Goal: Communication & Community: Answer question/provide support

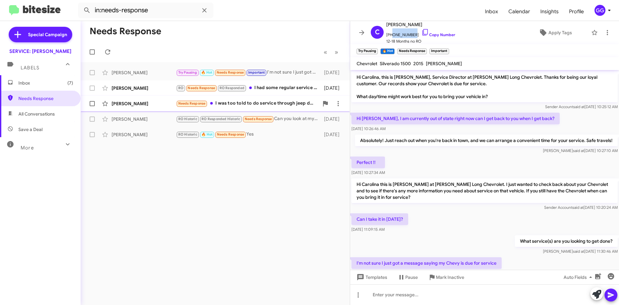
scroll to position [27, 0]
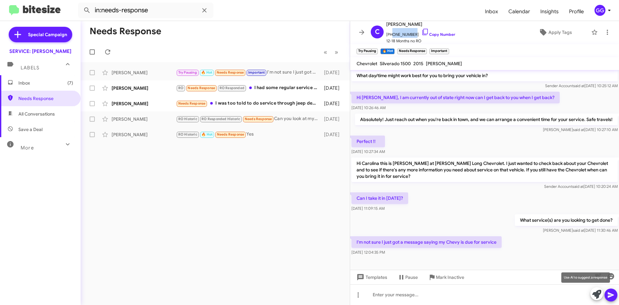
click at [596, 294] on icon at bounding box center [596, 294] width 9 height 9
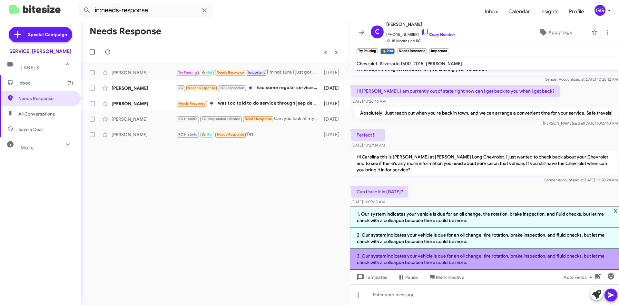
click at [502, 262] on li "3. Our system indicates your vehicle is due for an oil change, tire rotation, b…" at bounding box center [484, 259] width 269 height 21
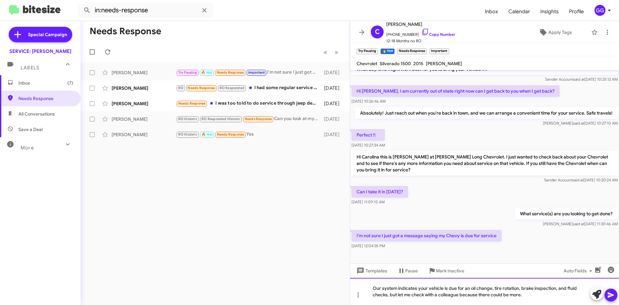
click at [532, 297] on div "Our system indicates your vehicle is due for an oil change, tire rotation, brak…" at bounding box center [484, 291] width 269 height 27
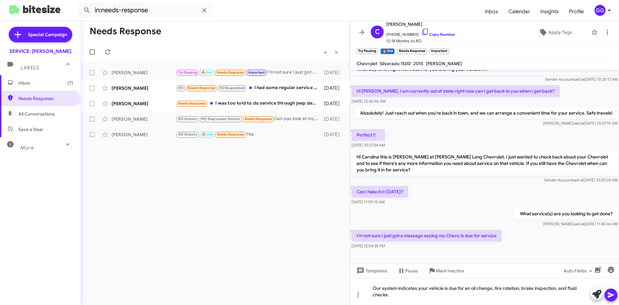
click at [614, 294] on icon at bounding box center [611, 294] width 6 height 5
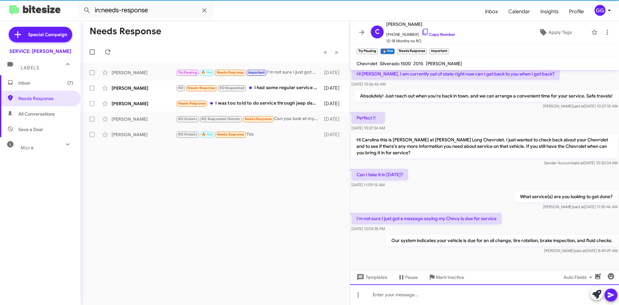
scroll to position [51, 0]
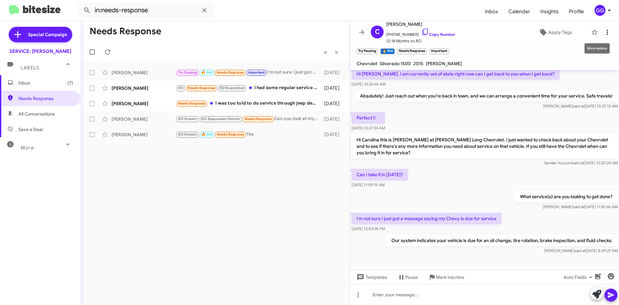
click at [604, 29] on icon at bounding box center [608, 32] width 8 height 8
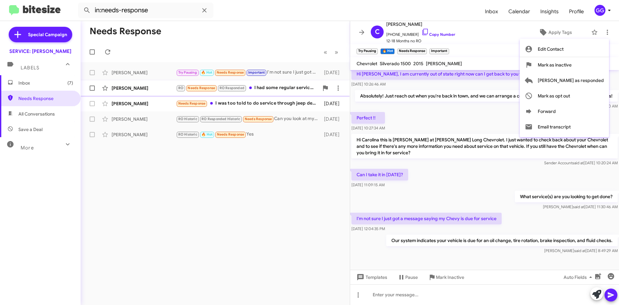
click at [574, 81] on span "[PERSON_NAME] as responded" at bounding box center [571, 80] width 66 height 15
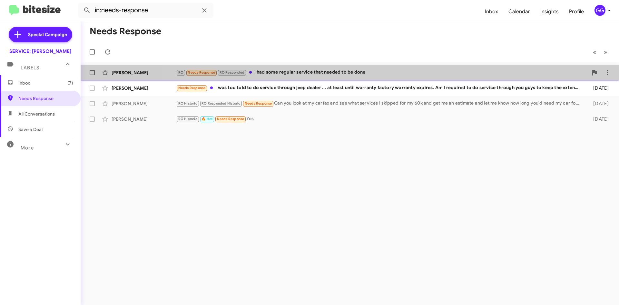
click at [369, 75] on div "RO Needs Response RO Responded I had some regular service that needed to be done" at bounding box center [382, 72] width 412 height 7
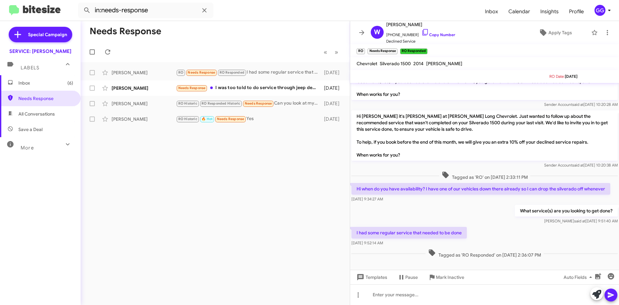
scroll to position [91, 0]
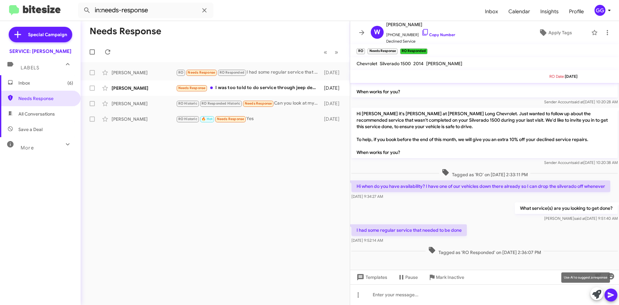
click at [595, 293] on icon at bounding box center [596, 294] width 9 height 9
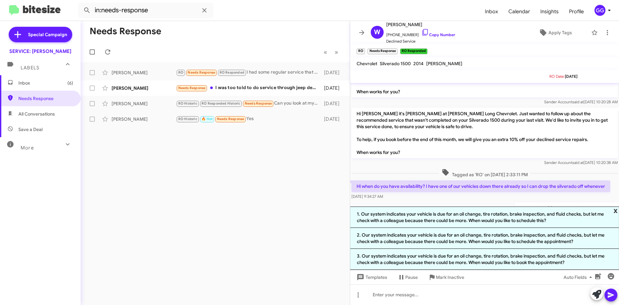
click at [616, 210] on span "x" at bounding box center [616, 210] width 4 height 8
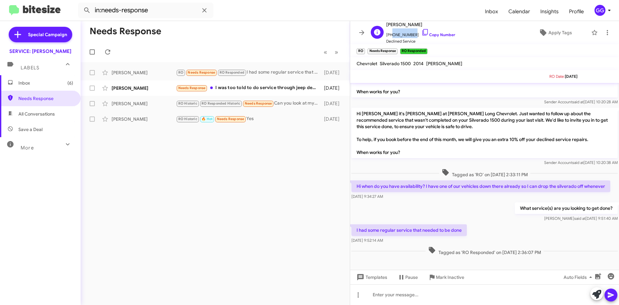
drag, startPoint x: 410, startPoint y: 34, endPoint x: 391, endPoint y: 35, distance: 19.7
click at [391, 35] on span "[PHONE_NUMBER] Copy Number" at bounding box center [420, 33] width 69 height 10
copy span "8155173499"
click at [607, 31] on icon at bounding box center [607, 32] width 1 height 5
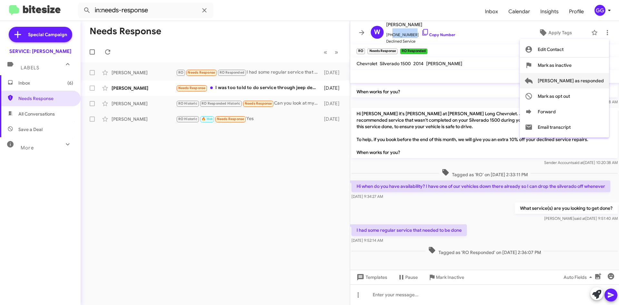
click at [593, 82] on span "[PERSON_NAME] as responded" at bounding box center [571, 80] width 66 height 15
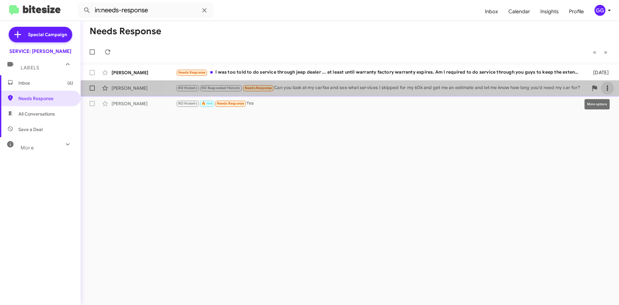
click at [609, 88] on icon at bounding box center [608, 88] width 8 height 8
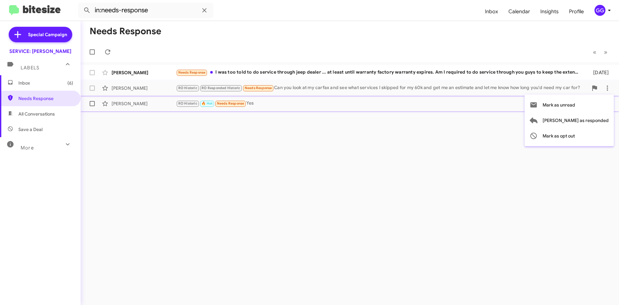
click at [575, 104] on span "Mark as unread" at bounding box center [559, 104] width 33 height 15
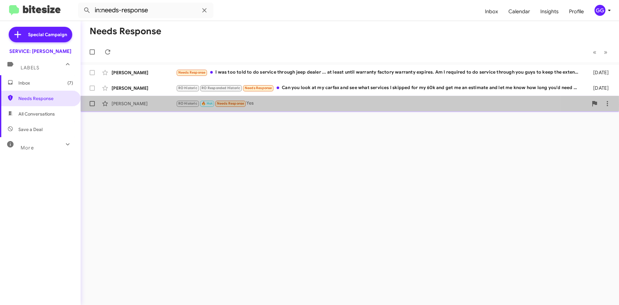
click at [303, 104] on div "RO Historic 🔥 Hot Needs Response Yes" at bounding box center [382, 103] width 412 height 7
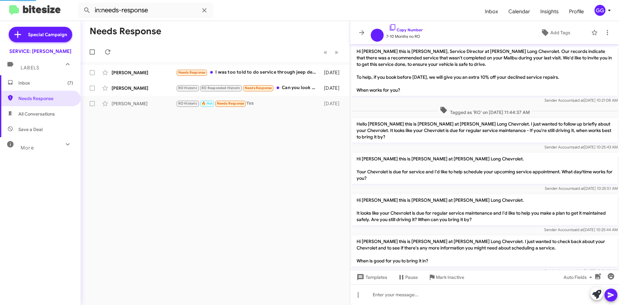
scroll to position [380, 0]
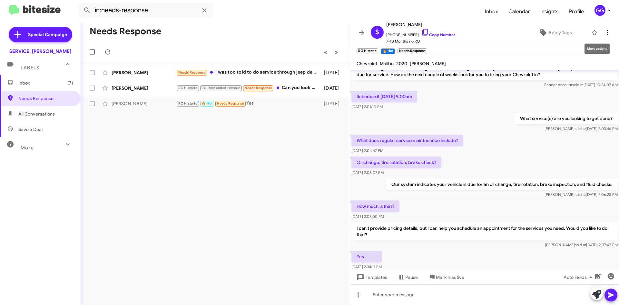
click at [604, 30] on icon at bounding box center [608, 33] width 8 height 8
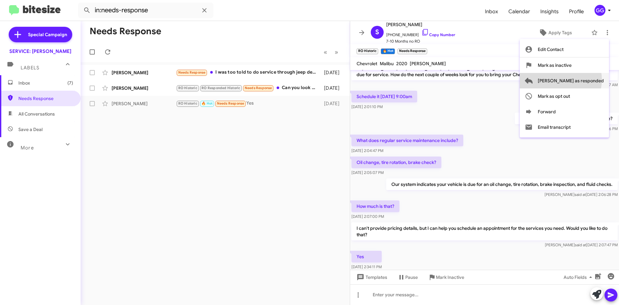
click at [587, 80] on span "[PERSON_NAME] as responded" at bounding box center [571, 80] width 66 height 15
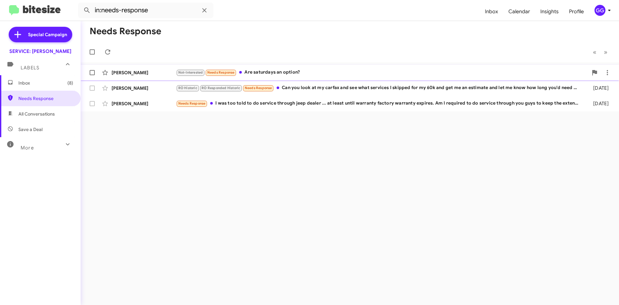
click at [327, 73] on div "Not-Interested Needs Response Are saturdays an option?" at bounding box center [382, 72] width 412 height 7
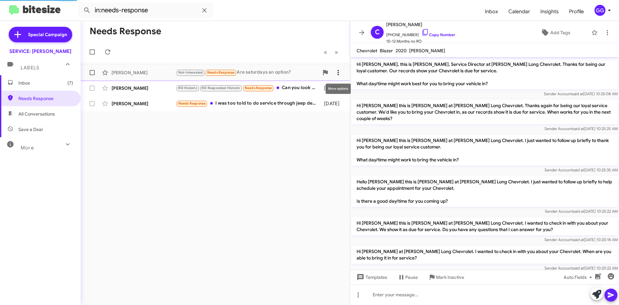
scroll to position [399, 0]
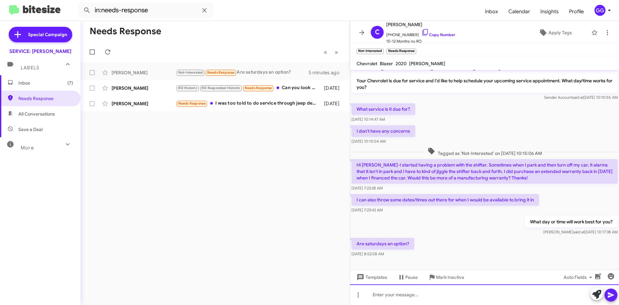
click at [417, 299] on div at bounding box center [484, 294] width 269 height 21
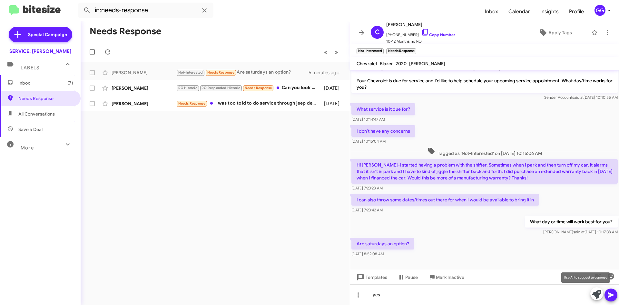
click at [596, 293] on icon at bounding box center [596, 294] width 9 height 9
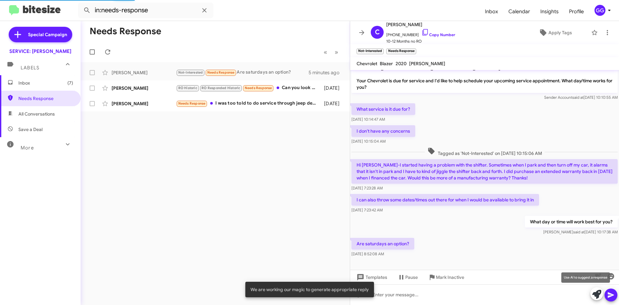
click at [597, 293] on icon at bounding box center [596, 294] width 9 height 9
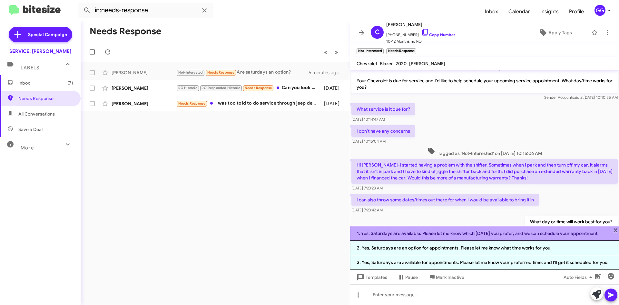
click at [464, 234] on li "1. Yes, Saturdays are available. Please let me know which [DATE] you prefer, an…" at bounding box center [484, 233] width 269 height 15
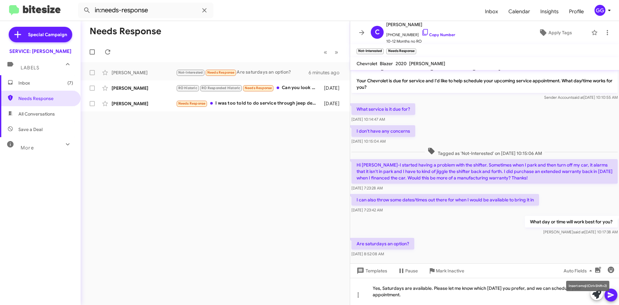
click at [614, 294] on mat-tooltip-component "Insert emoji (Ctrl+Shift+2)" at bounding box center [588, 285] width 52 height 19
click at [615, 294] on icon at bounding box center [611, 295] width 8 height 8
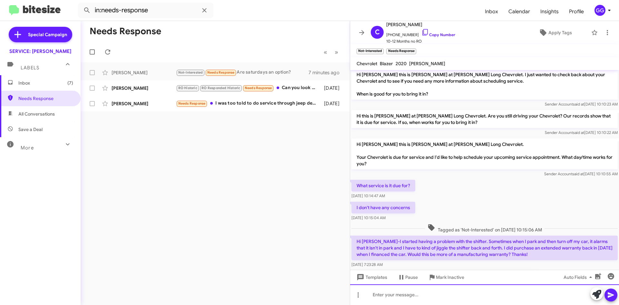
scroll to position [435, 0]
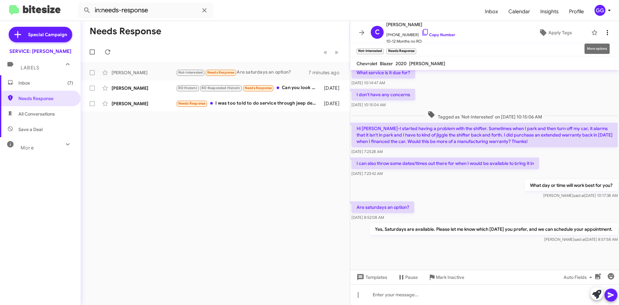
click at [604, 30] on icon at bounding box center [608, 33] width 8 height 8
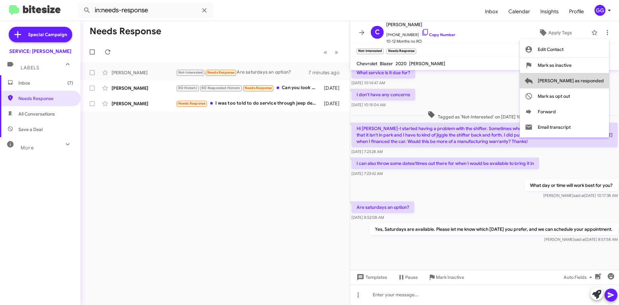
click at [592, 76] on span "[PERSON_NAME] as responded" at bounding box center [571, 80] width 66 height 15
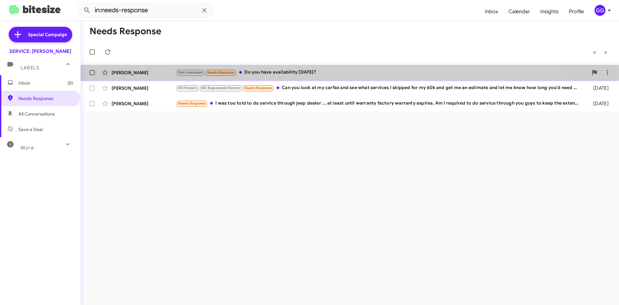
click at [346, 73] on div "Not-Interested Needs Response Do you have availability [DATE]?" at bounding box center [382, 72] width 412 height 7
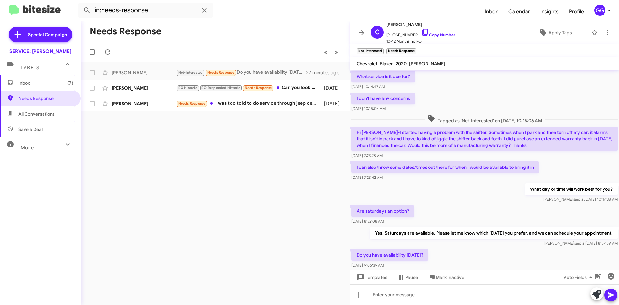
scroll to position [416, 0]
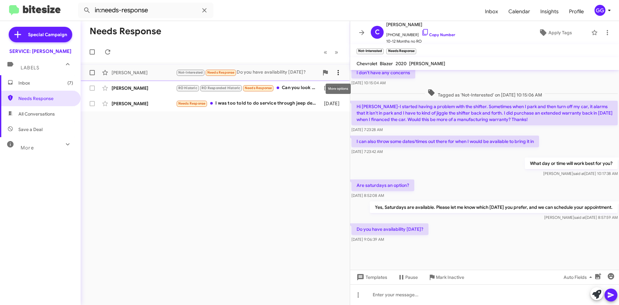
click at [337, 72] on icon at bounding box center [338, 73] width 8 height 8
click at [306, 87] on span "Mark as unread" at bounding box center [290, 89] width 33 height 15
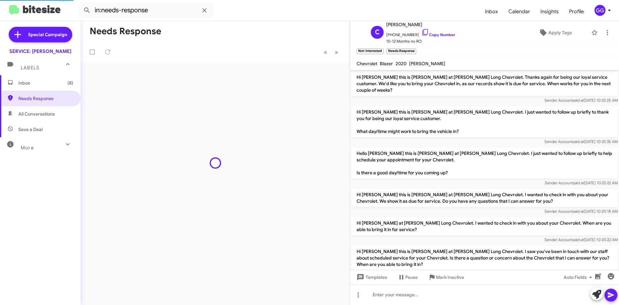
scroll to position [403, 0]
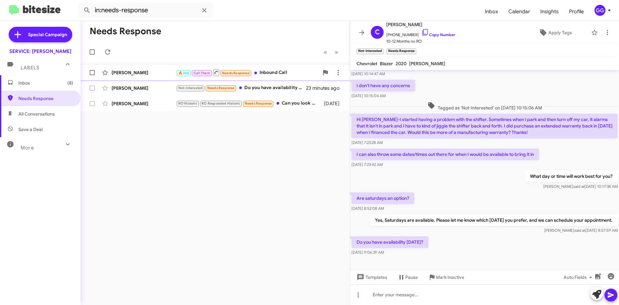
click at [293, 71] on div "🔥 Hot Call Them Needs Response Inbound Call" at bounding box center [247, 72] width 143 height 8
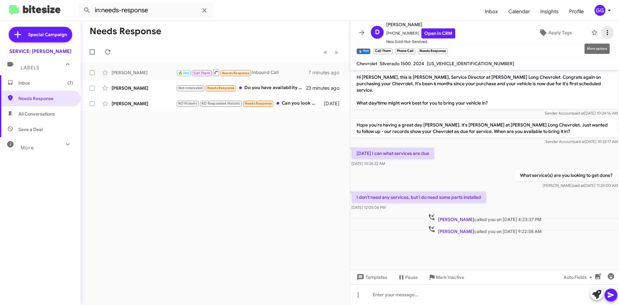
click at [604, 33] on icon at bounding box center [608, 33] width 8 height 8
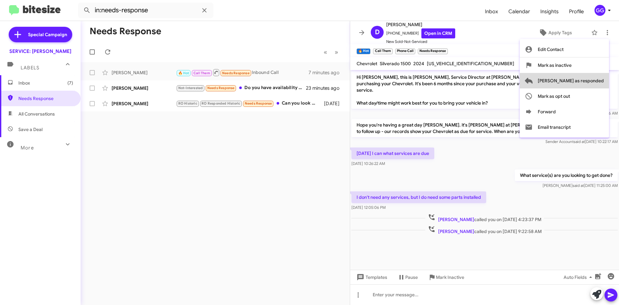
click at [594, 81] on span "[PERSON_NAME] as responded" at bounding box center [571, 80] width 66 height 15
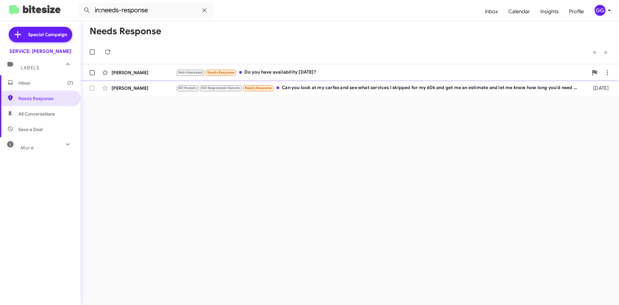
click at [330, 70] on div "Not-Interested Needs Response Do you have availability [DATE]?" at bounding box center [382, 72] width 412 height 7
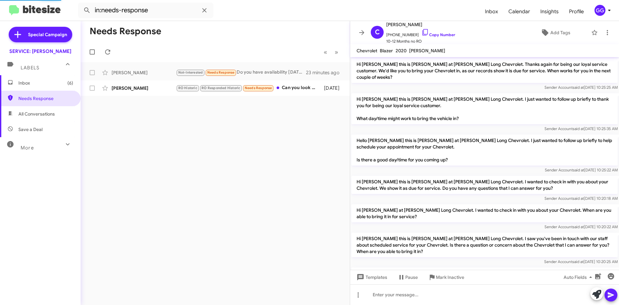
scroll to position [403, 0]
